Goal: Transaction & Acquisition: Purchase product/service

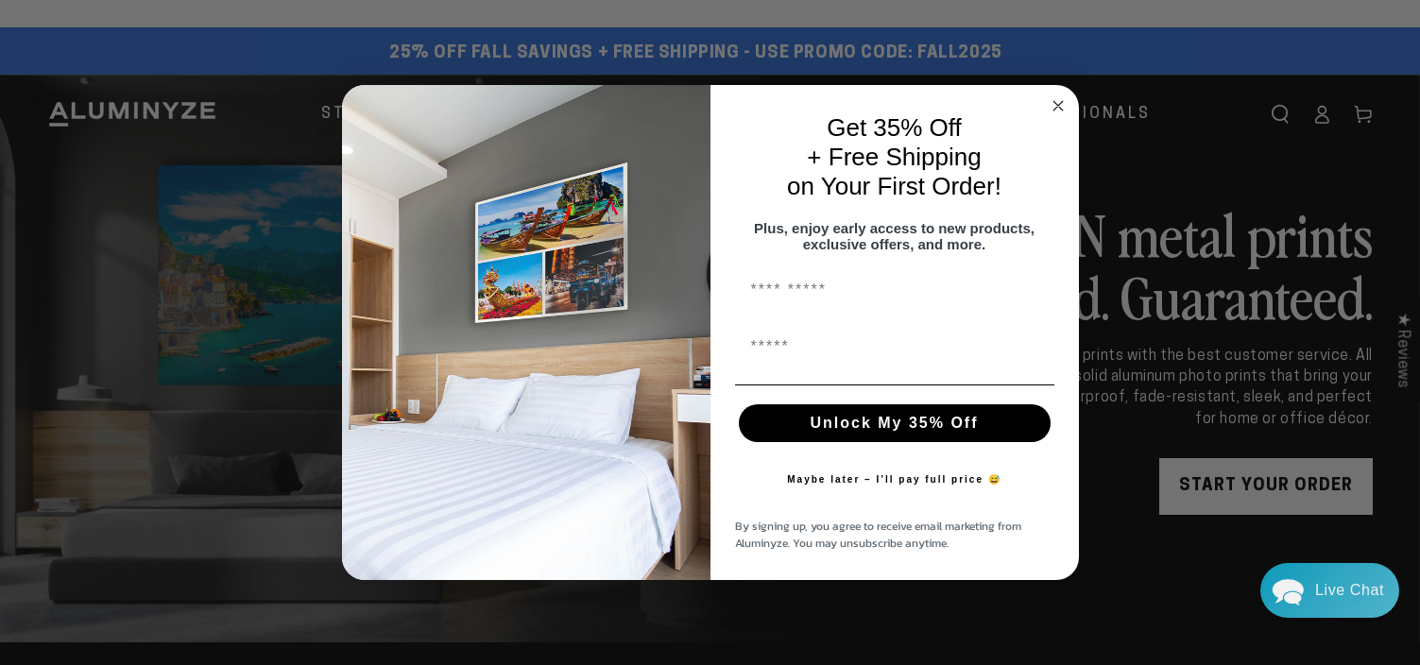
click at [1058, 95] on circle "Close dialog" at bounding box center [1058, 106] width 22 height 22
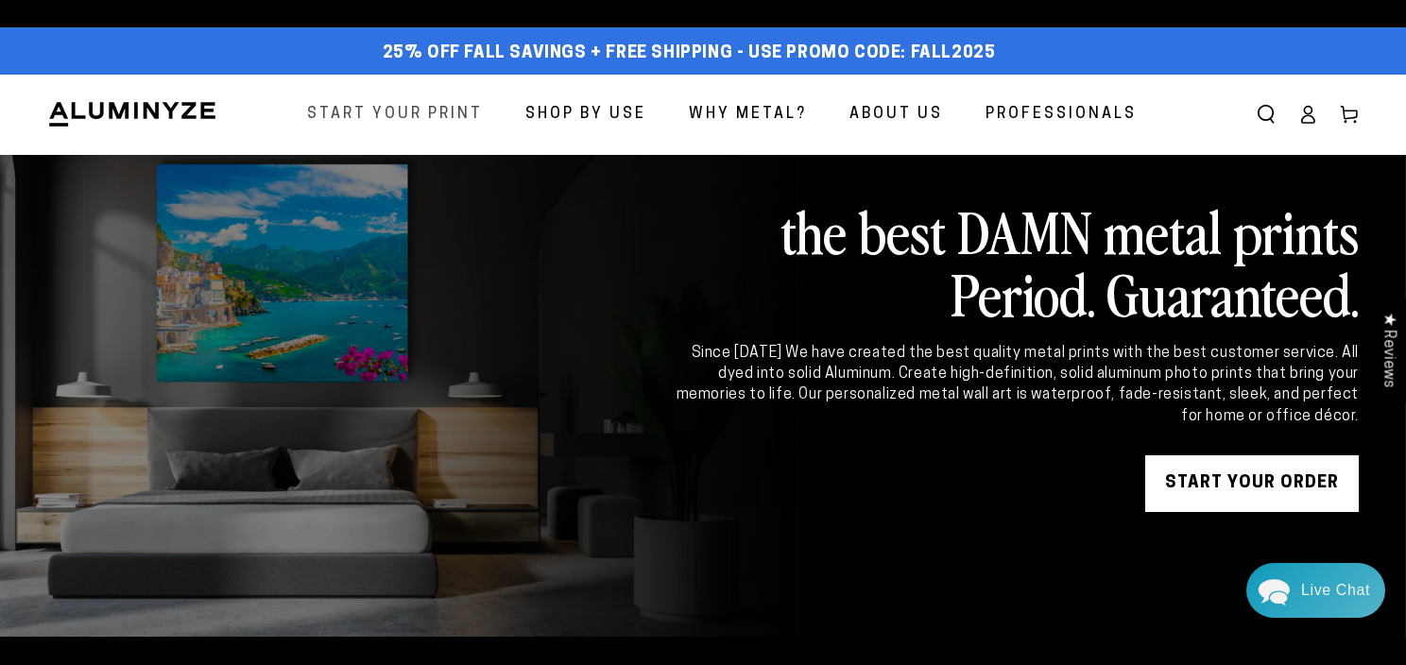
click at [436, 119] on span "Start Your Print" at bounding box center [395, 114] width 176 height 27
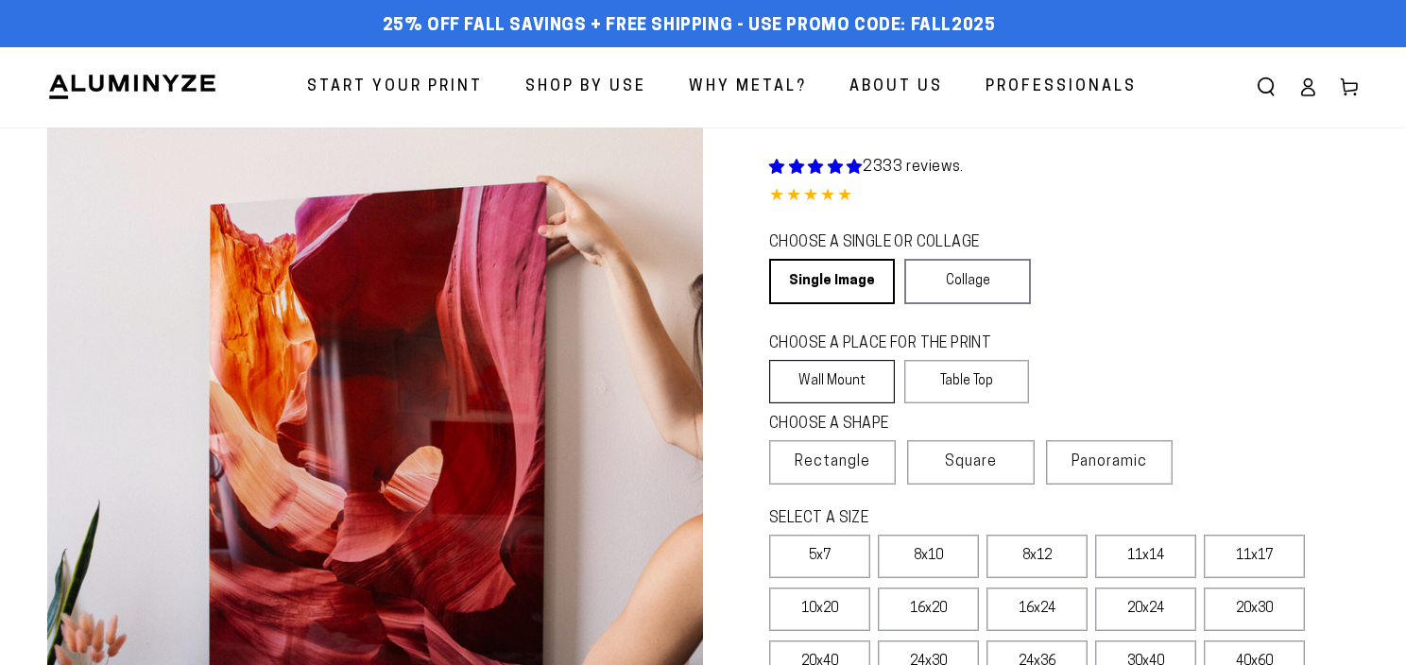
select select "**********"
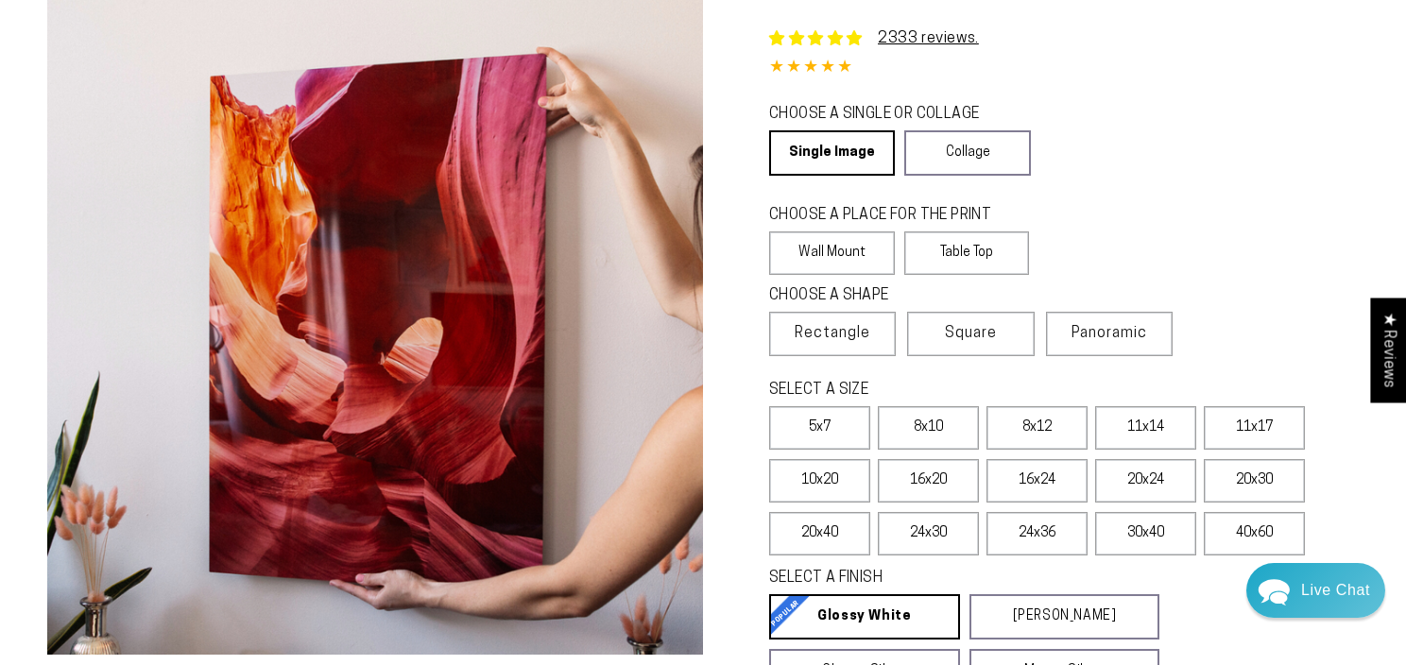
scroll to position [126, 0]
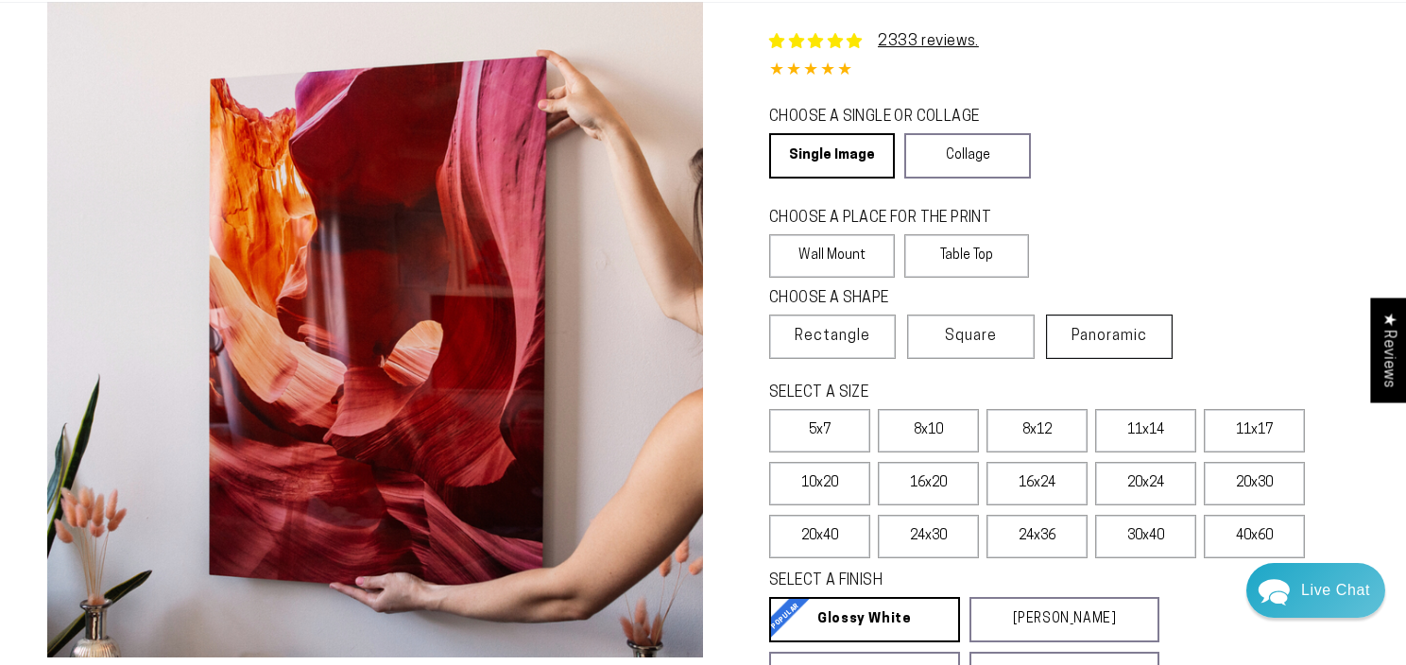
click at [1112, 337] on span "Panoramic" at bounding box center [1109, 336] width 76 height 15
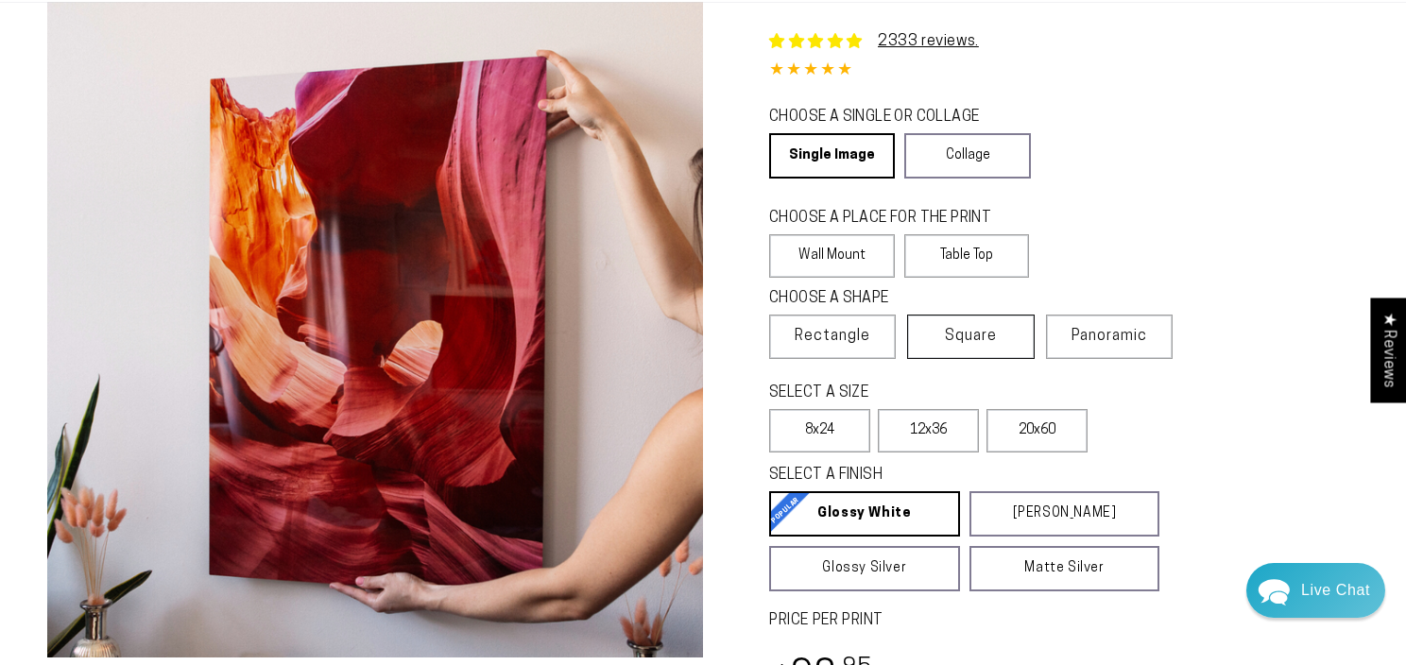
click at [1008, 339] on label "Square" at bounding box center [970, 337] width 127 height 44
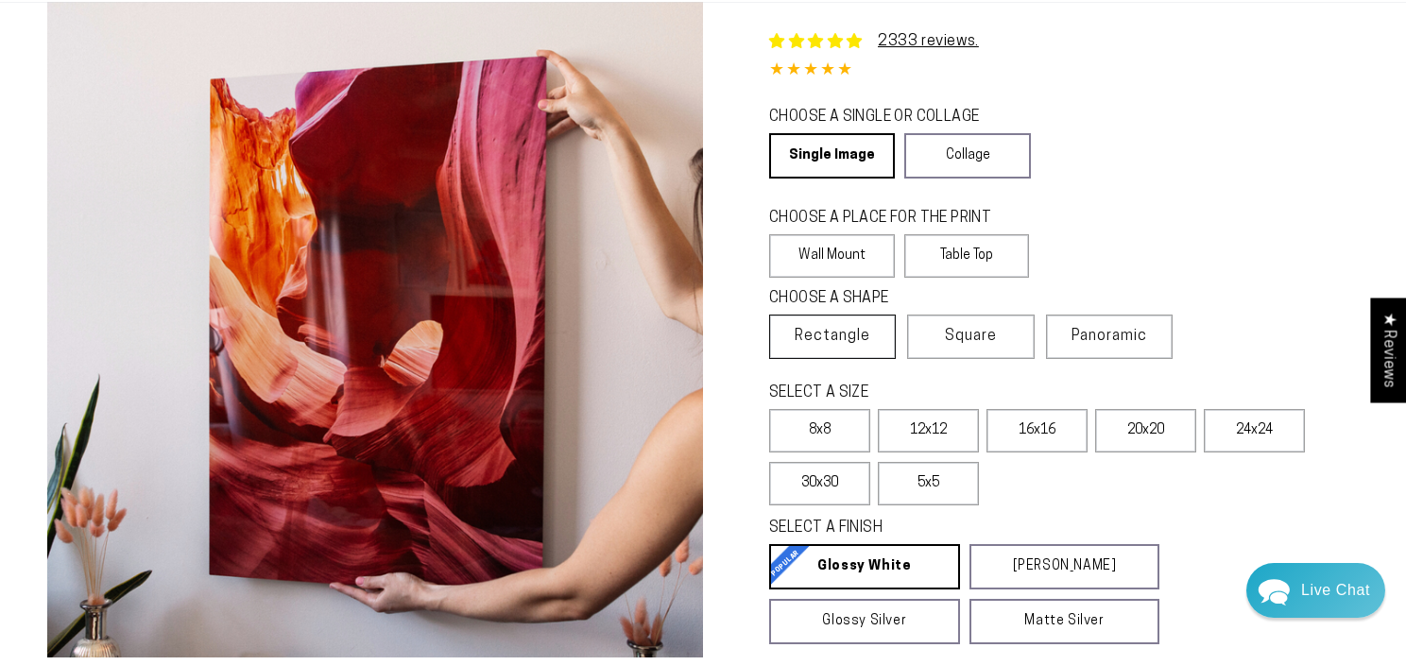
click at [849, 343] on span "Rectangle" at bounding box center [833, 336] width 76 height 23
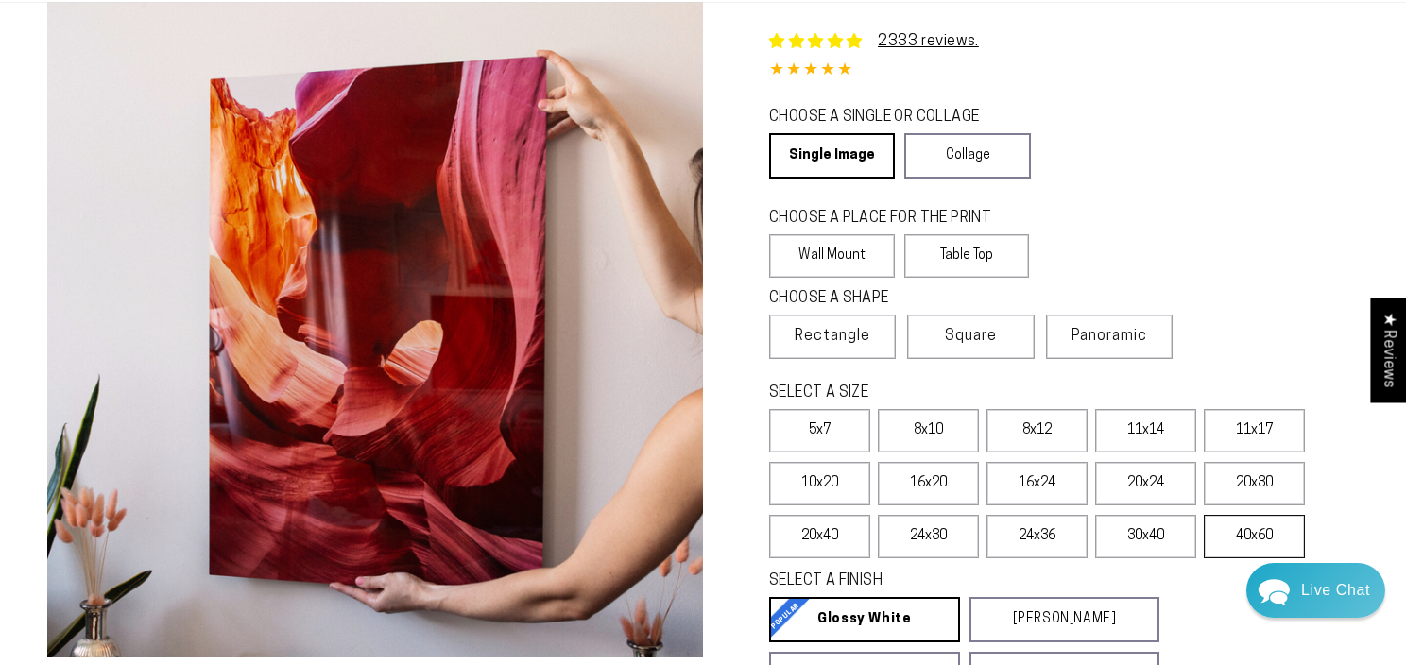
click at [1252, 536] on label "40x60" at bounding box center [1254, 536] width 101 height 43
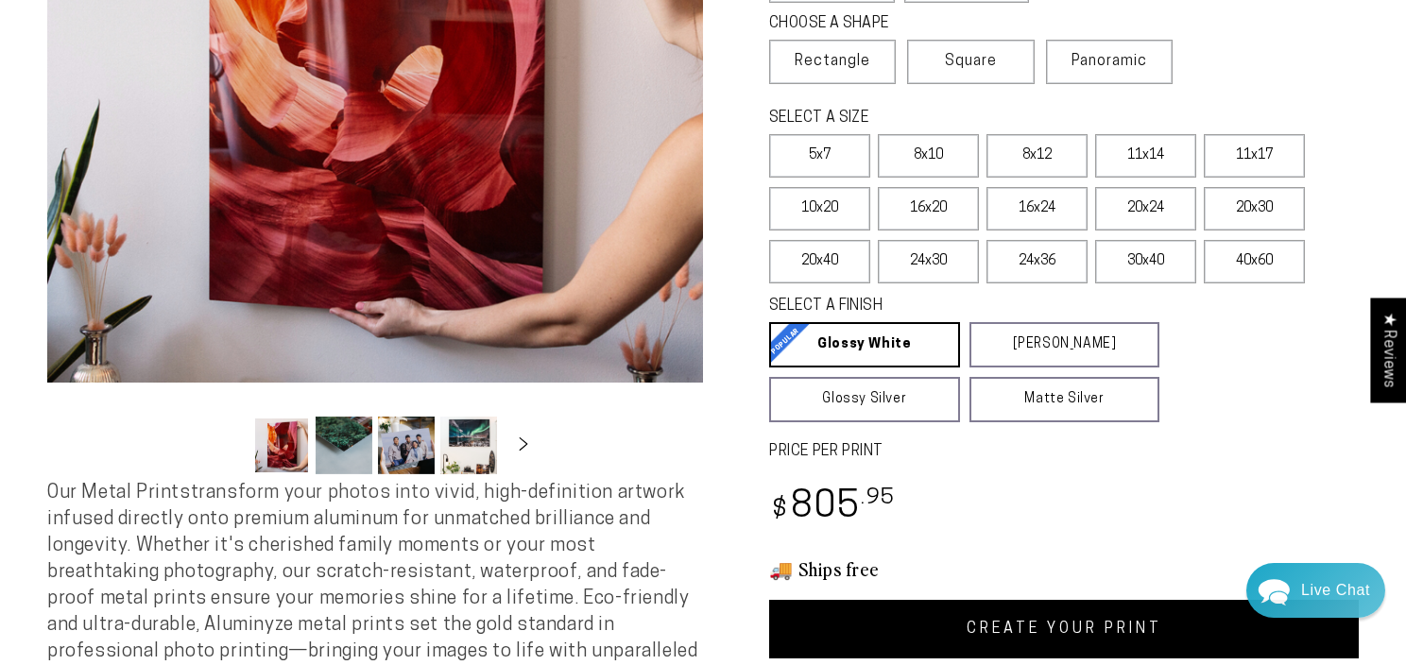
scroll to position [231, 0]
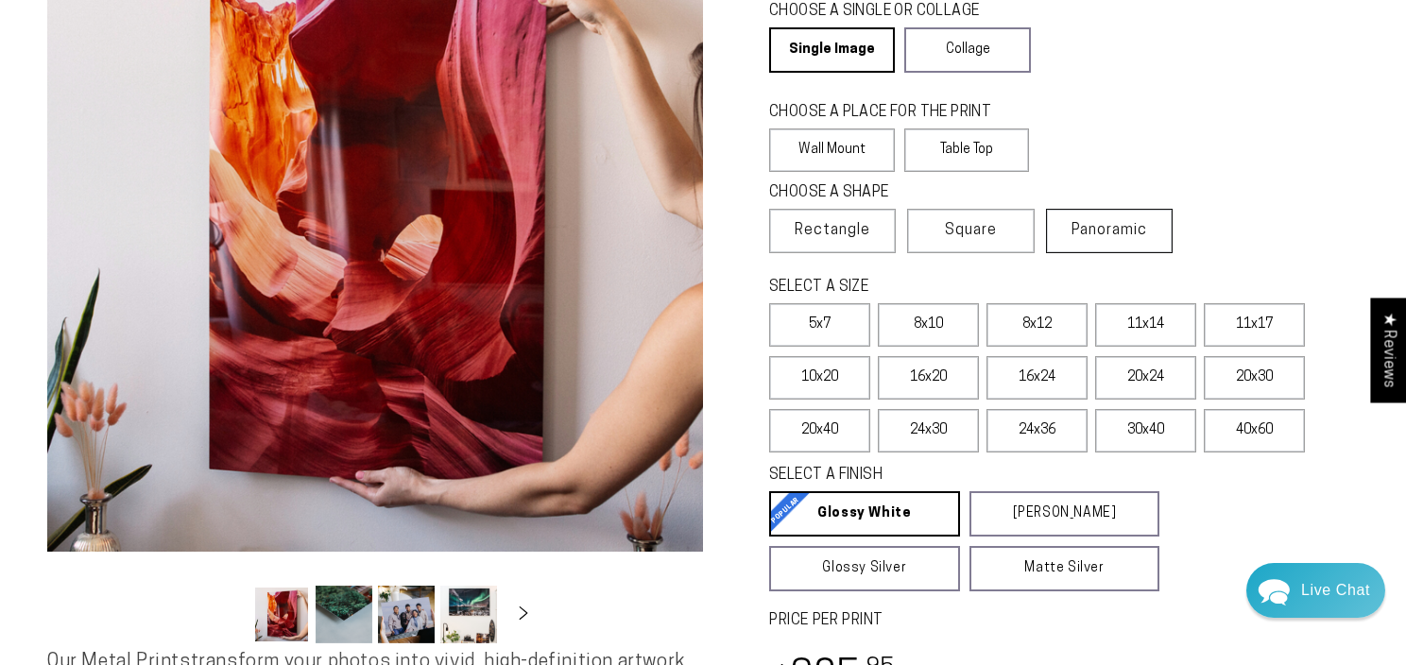
click at [1132, 240] on label "Panoramic" at bounding box center [1109, 231] width 127 height 44
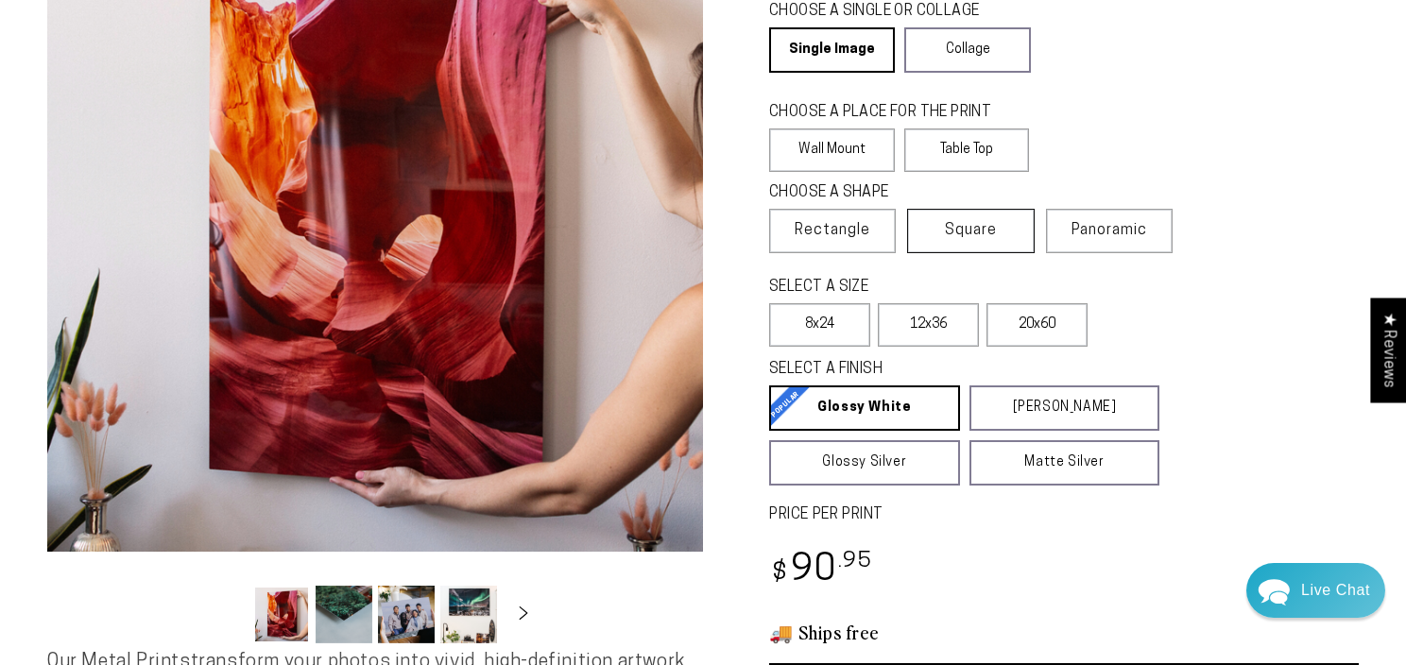
click at [997, 230] on span "Square" at bounding box center [971, 230] width 52 height 23
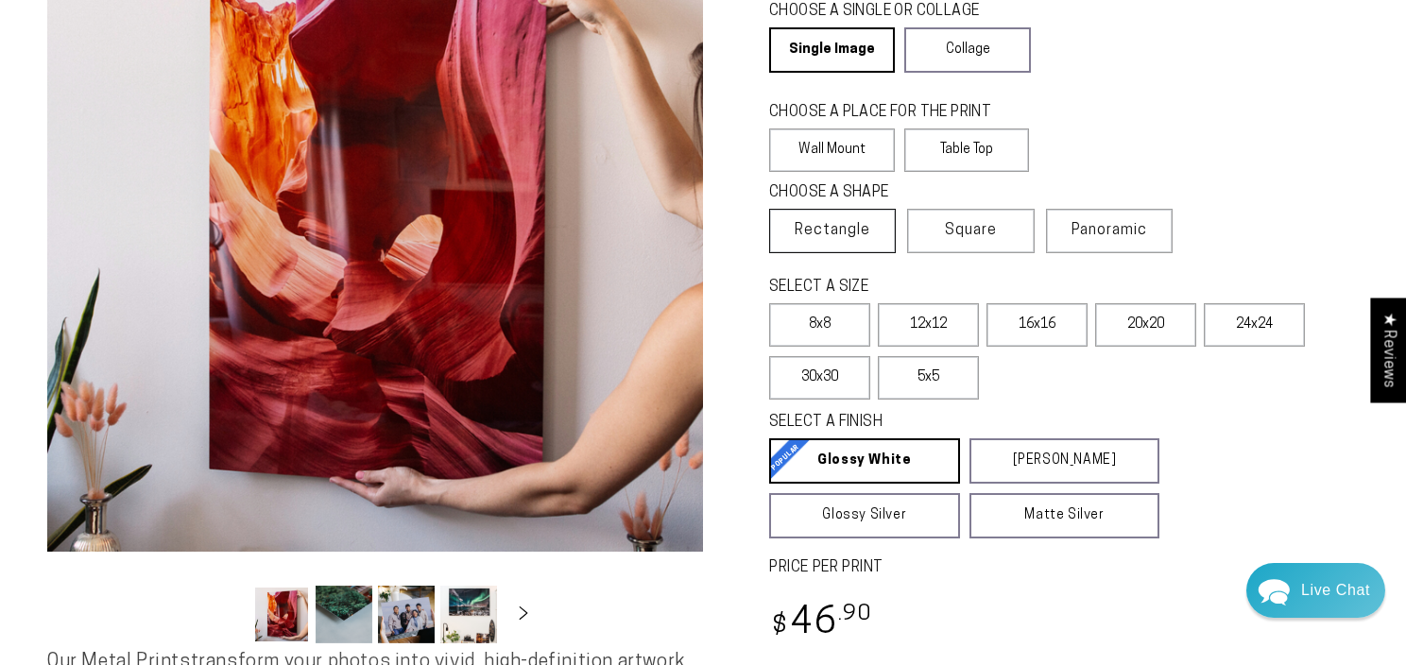
click at [859, 232] on span "Rectangle" at bounding box center [833, 230] width 76 height 23
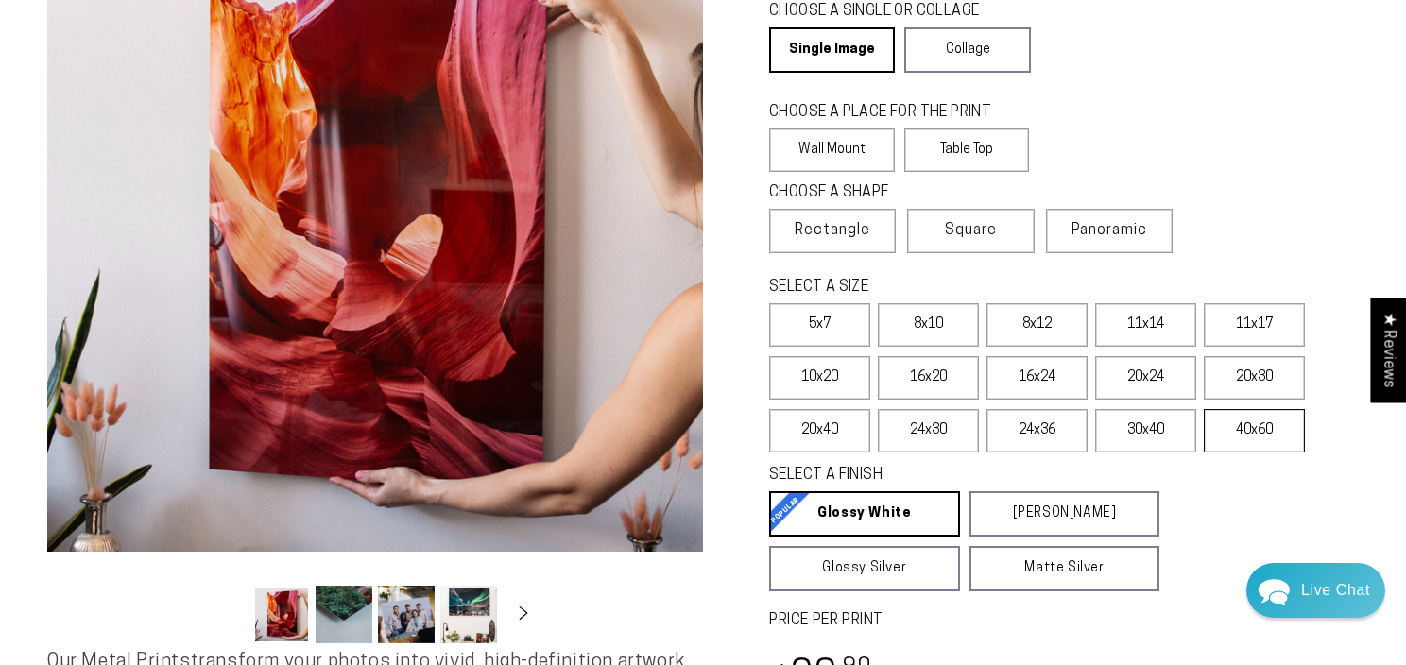
click at [1270, 439] on label "40x60" at bounding box center [1254, 430] width 101 height 43
